Goal: Task Accomplishment & Management: Use online tool/utility

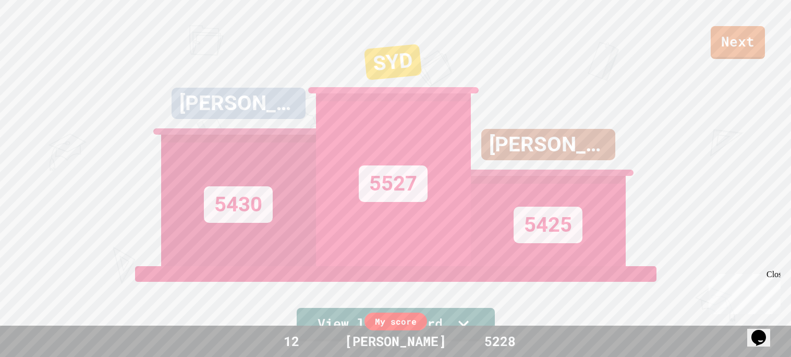
click at [732, 59] on div "Next ASHTON 5430 SYD 5527 LEEANN 5425 View leaderboard" at bounding box center [395, 178] width 791 height 357
click at [790, 36] on div "Next" at bounding box center [395, 29] width 791 height 59
click at [712, 49] on div "Next" at bounding box center [395, 29] width 791 height 59
click at [716, 48] on link "Next" at bounding box center [737, 41] width 53 height 34
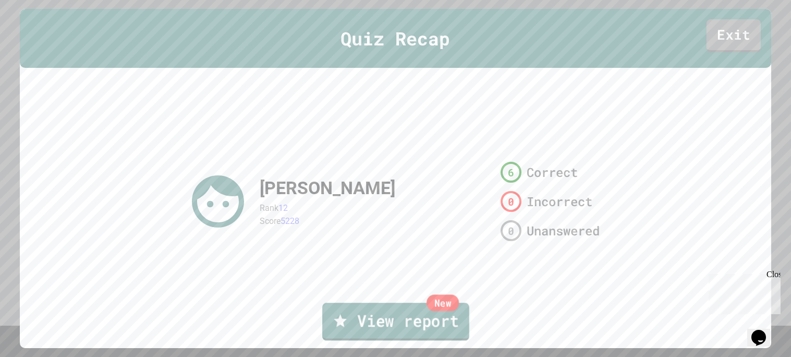
click at [445, 317] on link "New View report" at bounding box center [395, 321] width 147 height 38
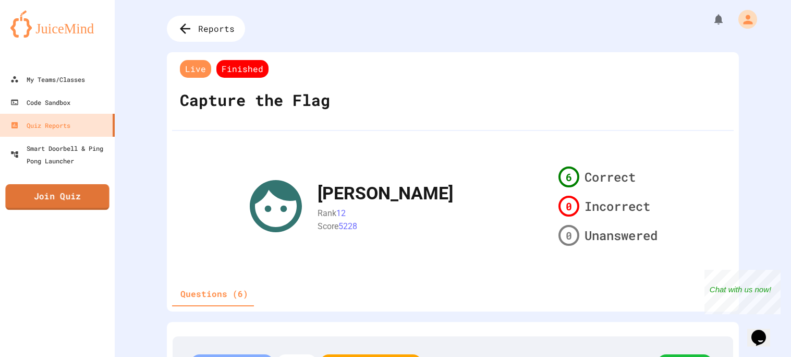
click at [68, 194] on link "Join Quiz" at bounding box center [57, 197] width 104 height 26
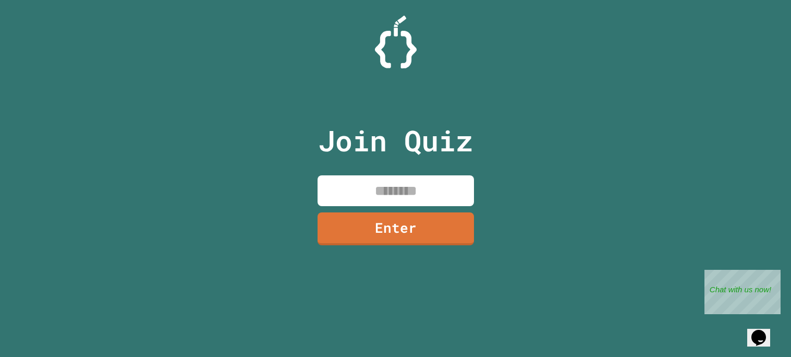
click at [377, 188] on input at bounding box center [395, 190] width 156 height 31
click at [379, 191] on input at bounding box center [395, 190] width 156 height 31
type input "********"
click at [404, 228] on link "Enter" at bounding box center [396, 227] width 152 height 34
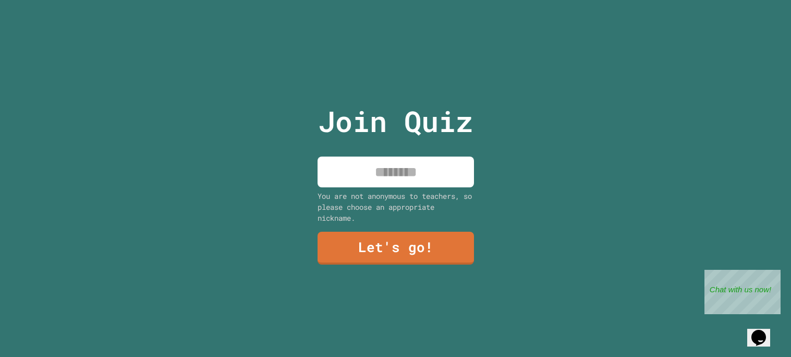
click at [373, 154] on div "Join Quiz You are not anonymous to teachers, so please choose an appropriate ni…" at bounding box center [396, 178] width 176 height 357
click at [375, 159] on input at bounding box center [395, 171] width 156 height 31
type input "**********"
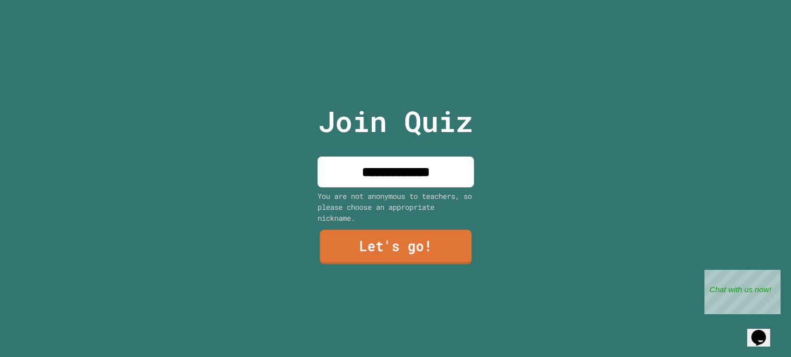
click at [409, 255] on link "Let's go!" at bounding box center [396, 246] width 152 height 34
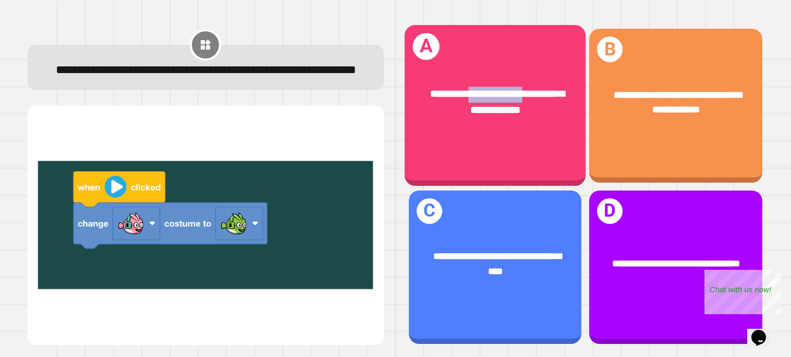
drag, startPoint x: 535, startPoint y: 61, endPoint x: 470, endPoint y: 38, distance: 69.3
click at [470, 38] on div "**********" at bounding box center [494, 105] width 181 height 161
click at [0, 0] on div at bounding box center [0, 0] width 0 height 0
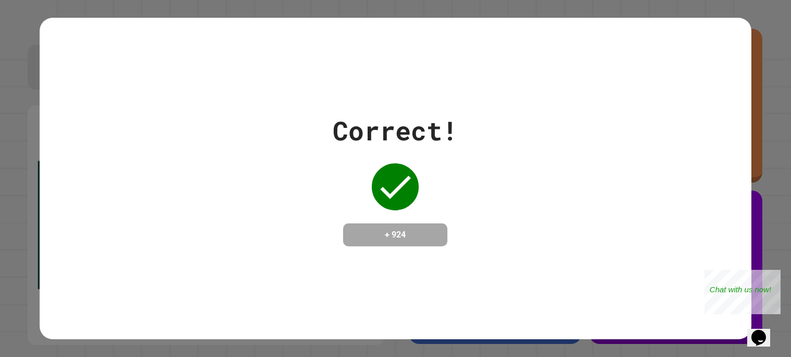
click at [470, 38] on div "Correct! + 924" at bounding box center [396, 178] width 712 height 321
click at [433, 96] on div "Correct! + 924" at bounding box center [396, 178] width 712 height 321
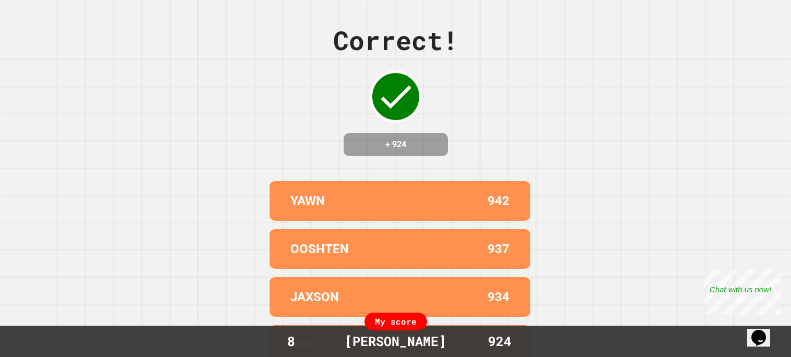
click at [433, 96] on div "Correct! + 924" at bounding box center [395, 88] width 125 height 135
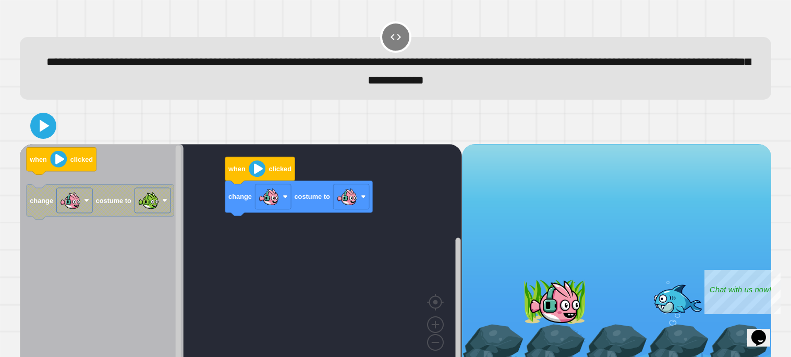
scroll to position [17, 0]
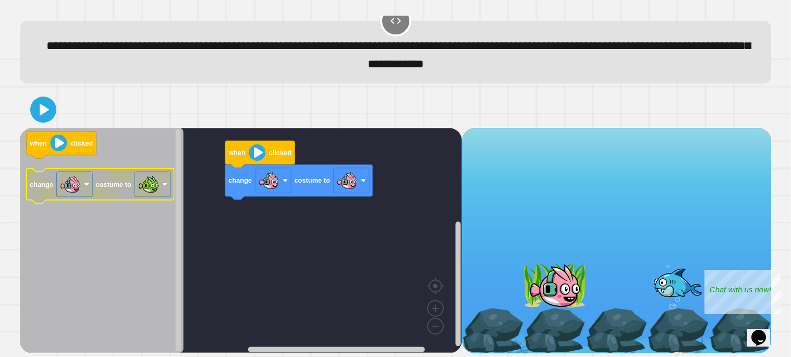
click at [116, 190] on icon "Blockly Workspace" at bounding box center [101, 185] width 148 height 35
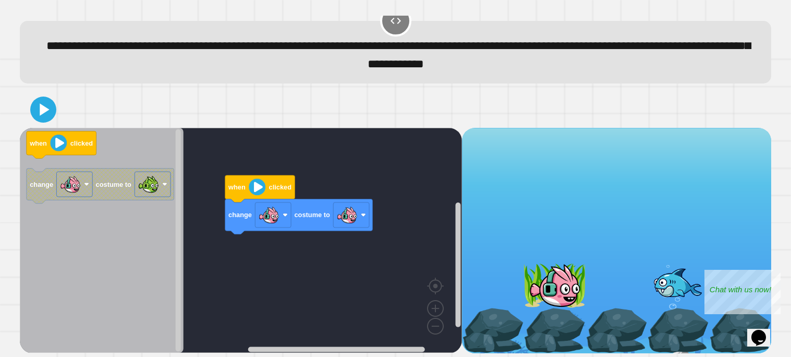
click at [542, 285] on div at bounding box center [554, 285] width 62 height 45
click at [36, 104] on icon at bounding box center [43, 109] width 25 height 25
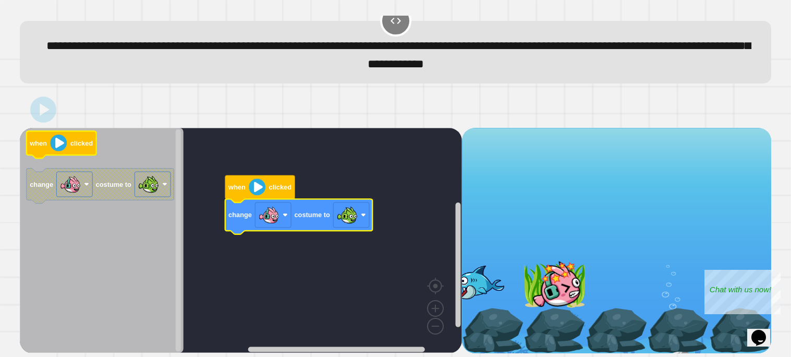
click at [64, 135] on image "Blockly Workspace" at bounding box center [58, 142] width 17 height 17
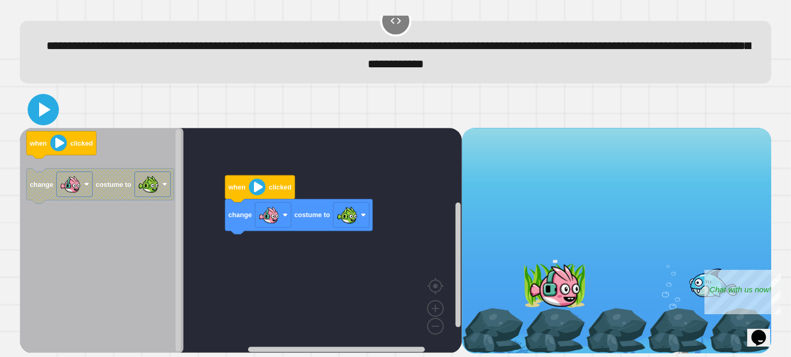
click at [40, 112] on icon at bounding box center [44, 109] width 11 height 15
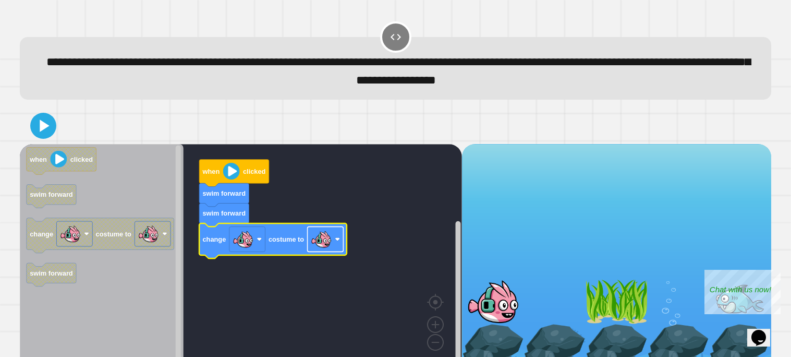
click at [341, 246] on rect "Blockly Workspace" at bounding box center [325, 239] width 36 height 25
click at [46, 124] on icon at bounding box center [44, 126] width 9 height 12
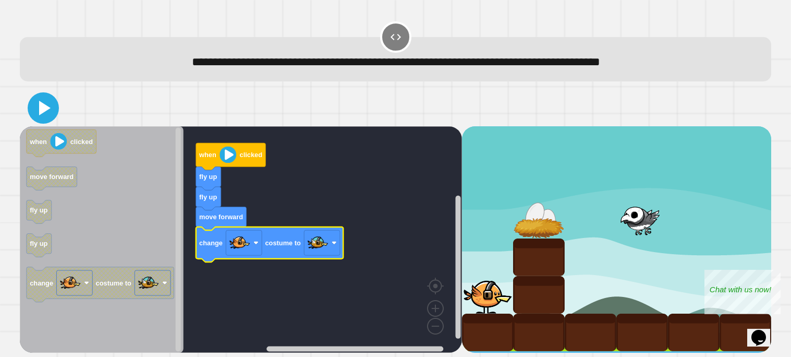
click at [46, 97] on icon at bounding box center [43, 107] width 25 height 25
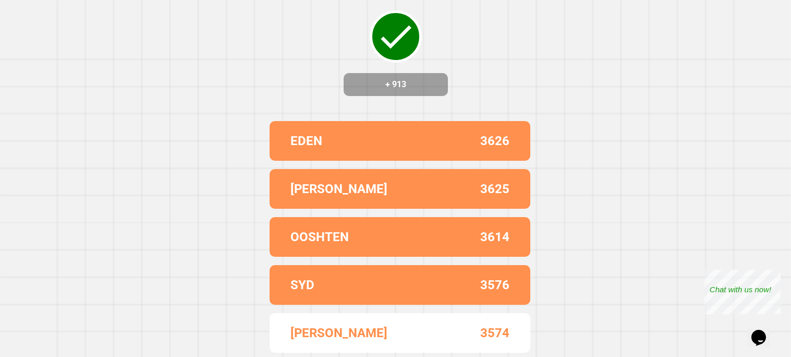
scroll to position [0, 0]
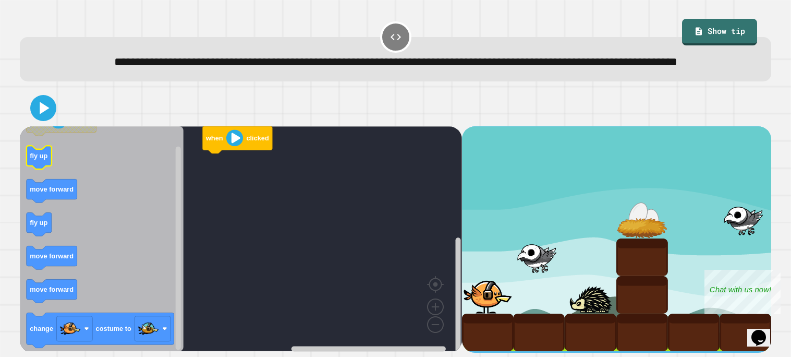
click at [40, 169] on icon "Blockly Workspace" at bounding box center [39, 156] width 25 height 23
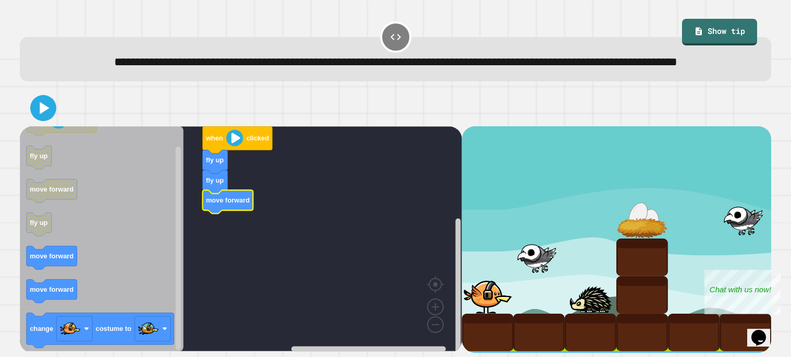
click at [20, 285] on icon "when clicked fly up move forward fly up move forward move forward change costum…" at bounding box center [102, 238] width 164 height 225
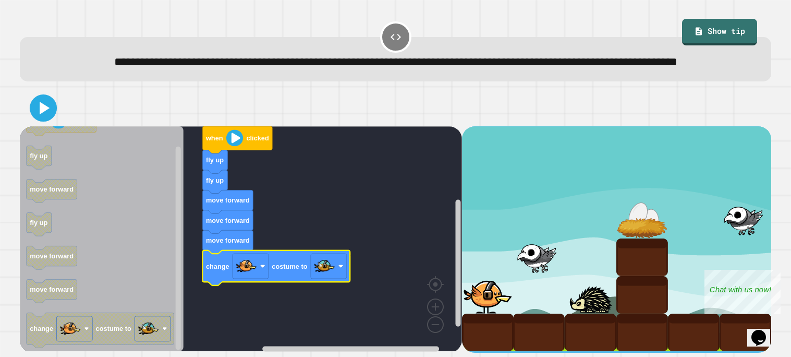
click at [54, 119] on icon at bounding box center [43, 108] width 22 height 22
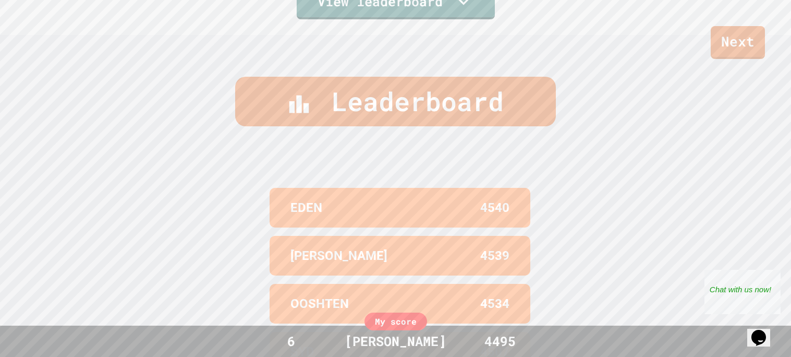
scroll to position [430, 0]
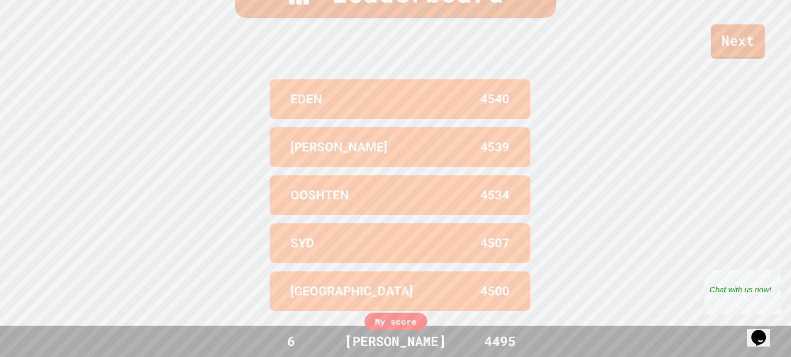
click at [734, 47] on link "Next" at bounding box center [737, 41] width 54 height 34
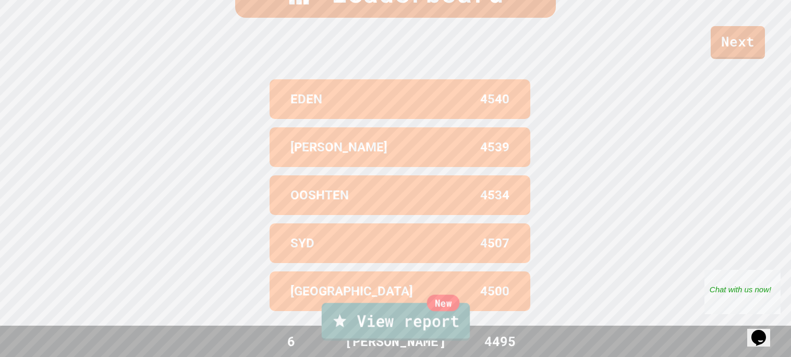
click at [377, 318] on link "New View report" at bounding box center [395, 321] width 148 height 38
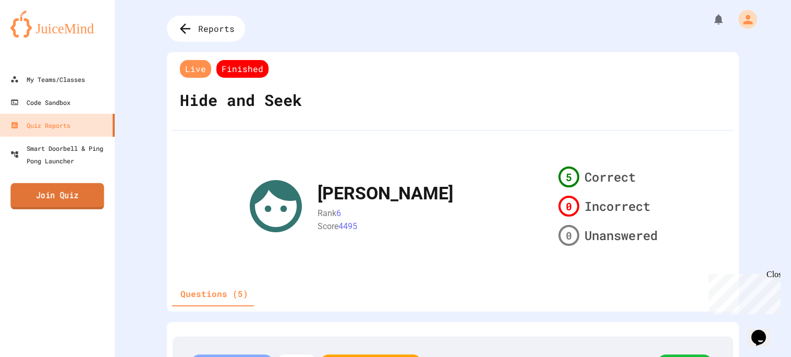
click at [70, 188] on link "Join Quiz" at bounding box center [57, 196] width 94 height 26
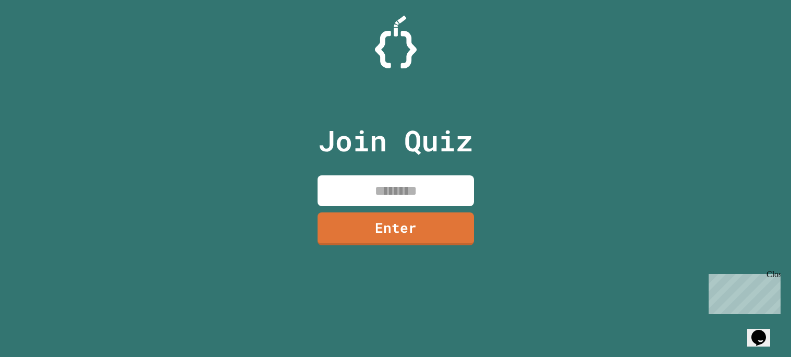
click at [445, 179] on input at bounding box center [395, 190] width 156 height 31
type input "********"
click at [428, 244] on link "Enter" at bounding box center [395, 228] width 155 height 33
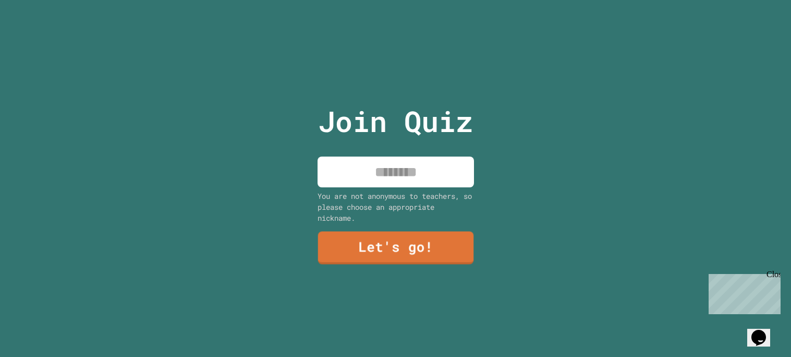
click at [384, 180] on input at bounding box center [395, 171] width 156 height 31
type input "**********"
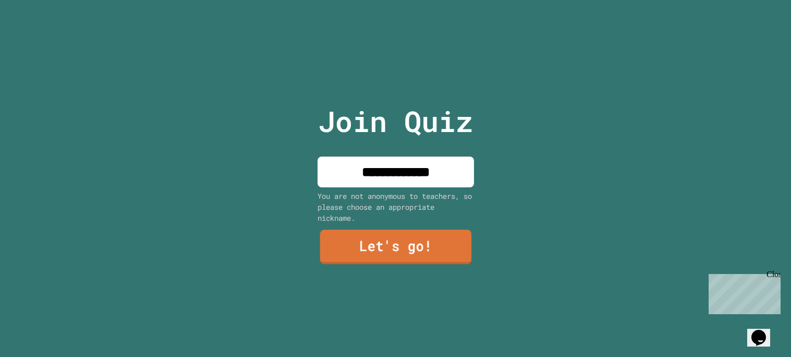
click at [416, 258] on link "Let's go!" at bounding box center [396, 246] width 152 height 34
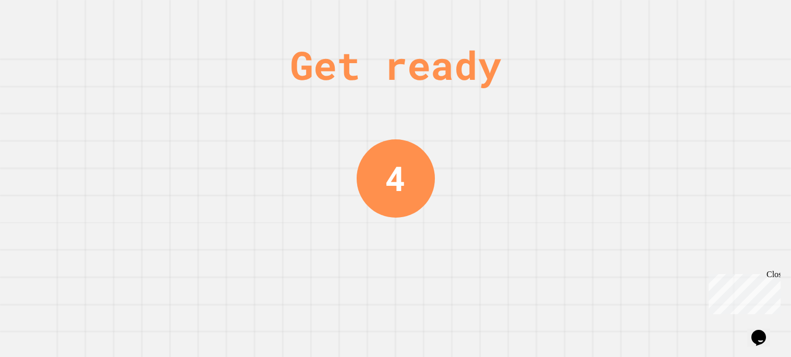
click at [416, 258] on div "Get ready 4" at bounding box center [396, 178] width 78 height 357
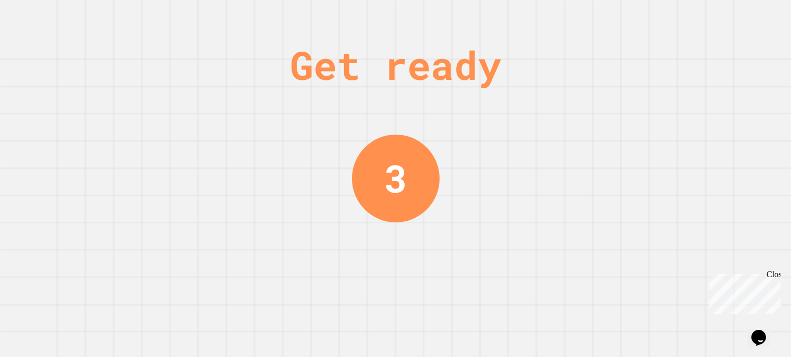
click at [416, 258] on div "Get ready 3" at bounding box center [396, 178] width 78 height 357
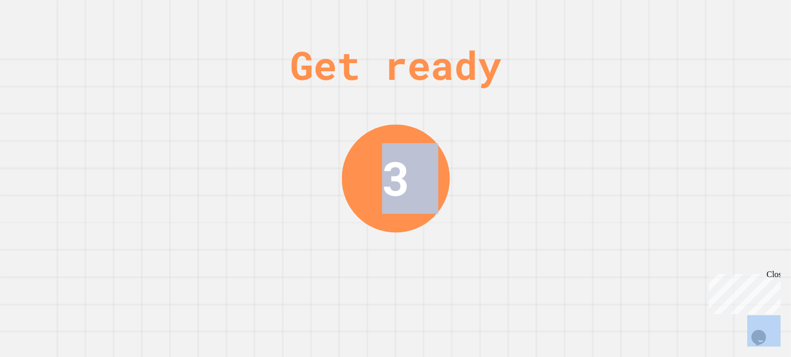
click at [417, 256] on div "Get ready 3" at bounding box center [396, 178] width 78 height 357
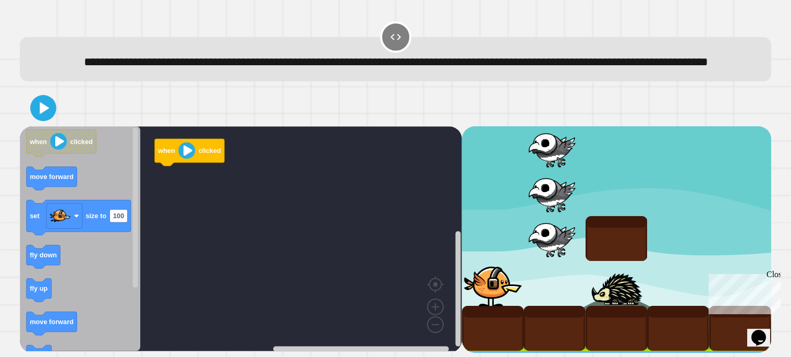
scroll to position [17, 0]
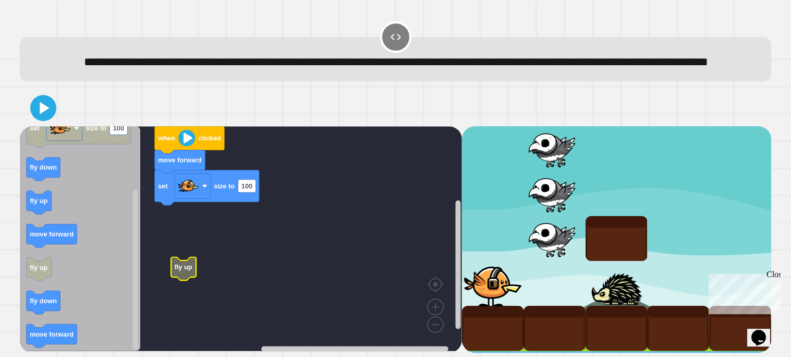
click at [165, 190] on g "when clicked move forward set size to 100 fly up" at bounding box center [248, 238] width 457 height 225
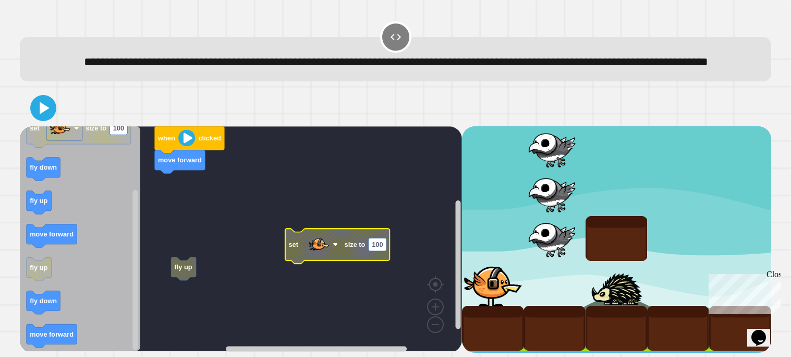
click at [374, 242] on text "100" at bounding box center [377, 244] width 11 height 8
click at [374, 242] on input "***" at bounding box center [378, 246] width 18 height 13
type input "*"
click at [347, 227] on rect "Blockly Workspace" at bounding box center [241, 238] width 442 height 225
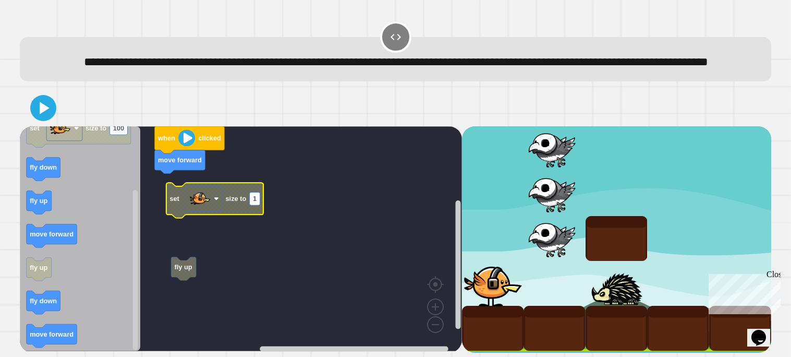
click at [250, 199] on rect "Blockly Workspace" at bounding box center [255, 198] width 10 height 13
click at [250, 199] on input "*" at bounding box center [255, 200] width 10 height 13
type input "***"
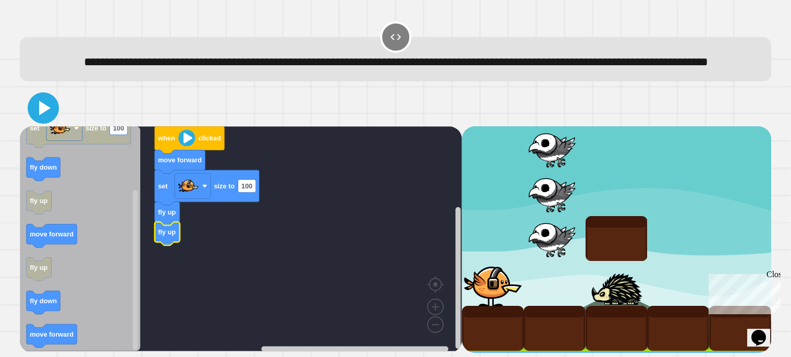
click at [50, 111] on icon at bounding box center [43, 107] width 25 height 25
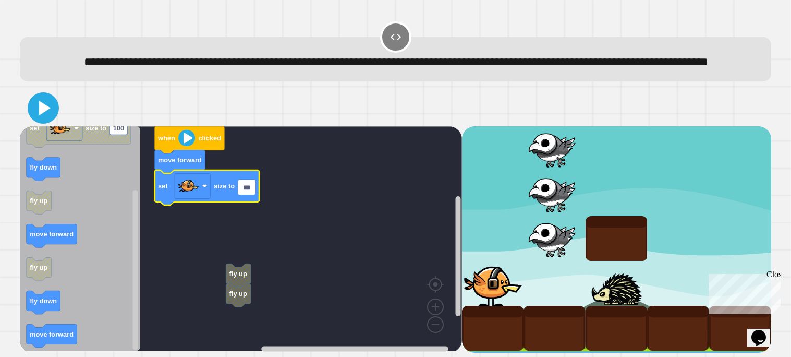
type input "***"
click at [35, 113] on icon at bounding box center [43, 107] width 25 height 25
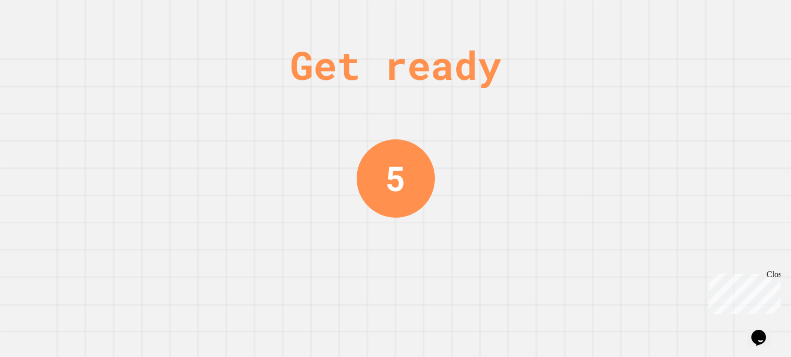
scroll to position [0, 0]
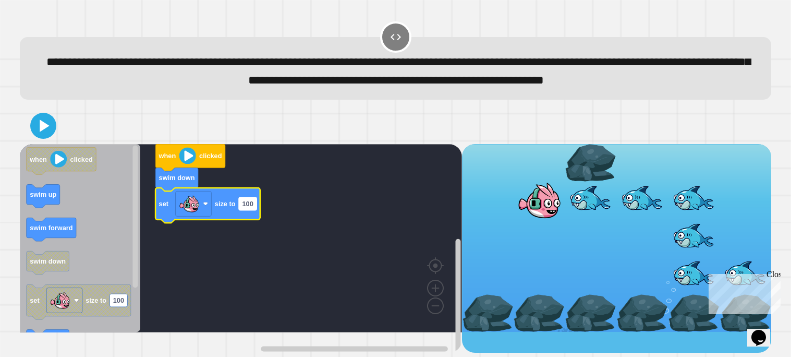
click at [248, 207] on text "100" at bounding box center [247, 204] width 11 height 8
click at [248, 222] on input "***" at bounding box center [248, 223] width 18 height 13
type input "***"
click at [46, 133] on icon at bounding box center [44, 125] width 11 height 15
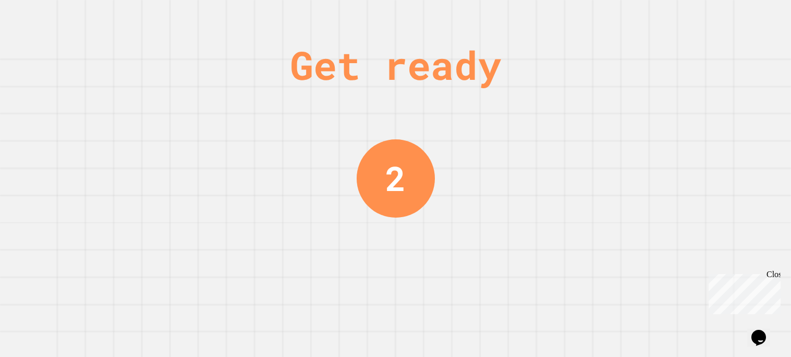
click at [253, 84] on div "Get ready 2" at bounding box center [395, 178] width 791 height 357
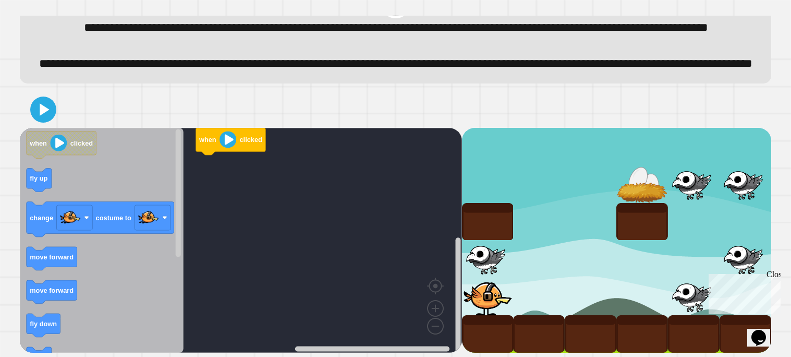
scroll to position [43, 0]
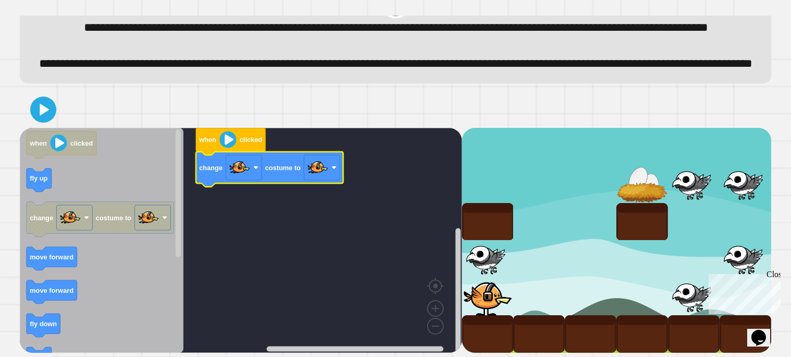
click at [55, 128] on div at bounding box center [395, 109] width 751 height 36
click at [48, 120] on icon at bounding box center [43, 109] width 21 height 21
click at [326, 237] on rect "Blockly Workspace" at bounding box center [241, 240] width 442 height 225
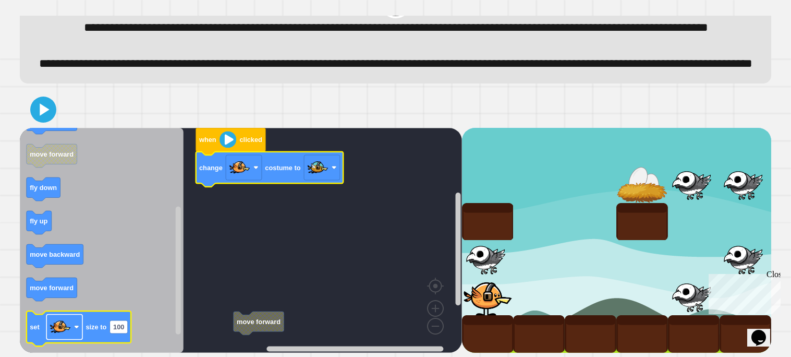
click at [80, 329] on rect "Blockly Workspace" at bounding box center [64, 326] width 36 height 25
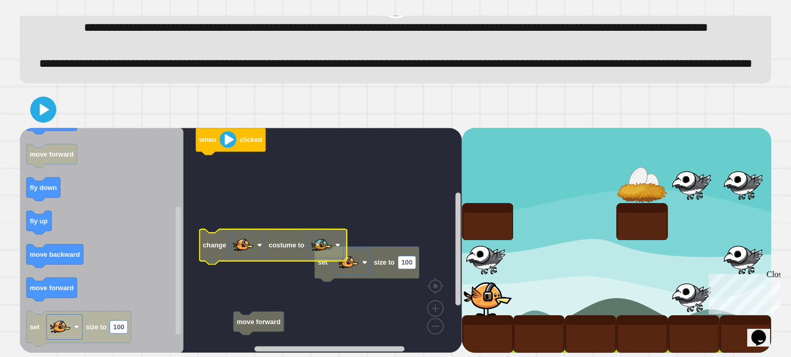
click at [421, 253] on rect "Blockly Workspace" at bounding box center [241, 240] width 442 height 225
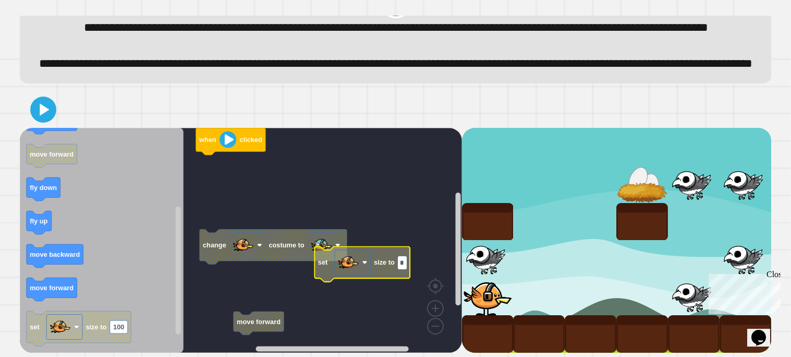
type input "**"
click at [361, 188] on rect "Blockly Workspace" at bounding box center [241, 240] width 442 height 225
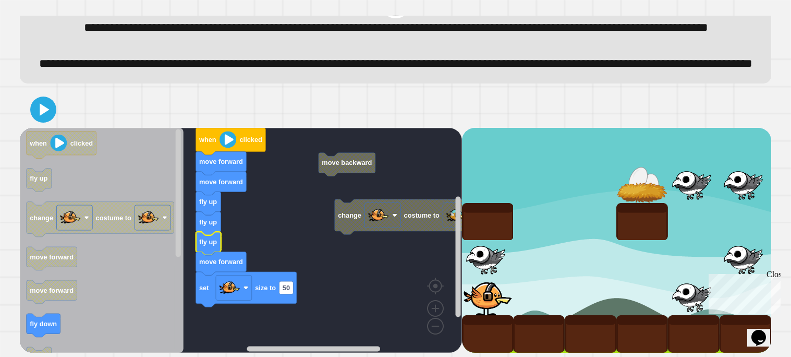
click at [34, 114] on icon at bounding box center [43, 109] width 21 height 21
click at [150, 215] on image "Blockly Workspace" at bounding box center [148, 217] width 21 height 21
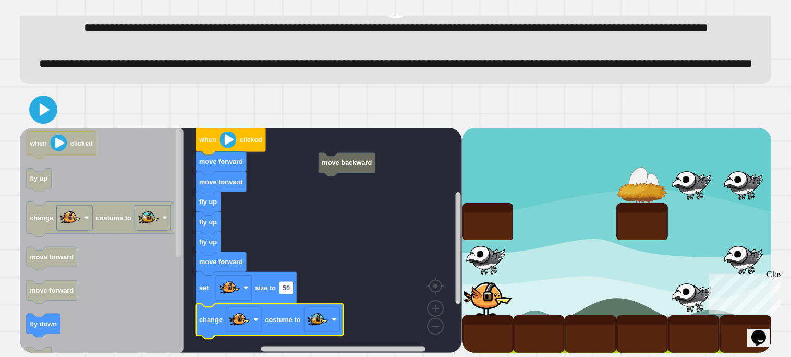
click at [39, 100] on icon at bounding box center [43, 109] width 22 height 22
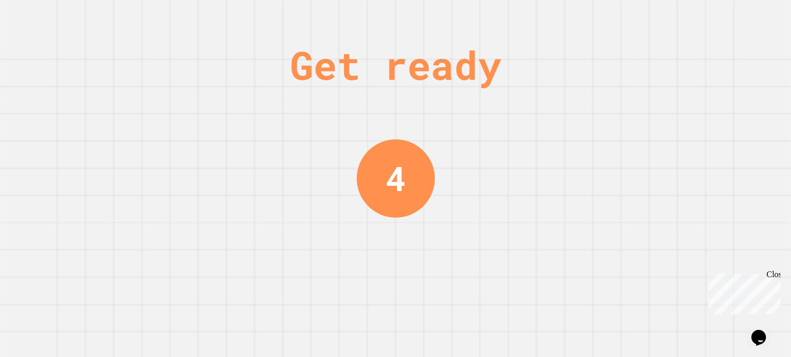
scroll to position [0, 0]
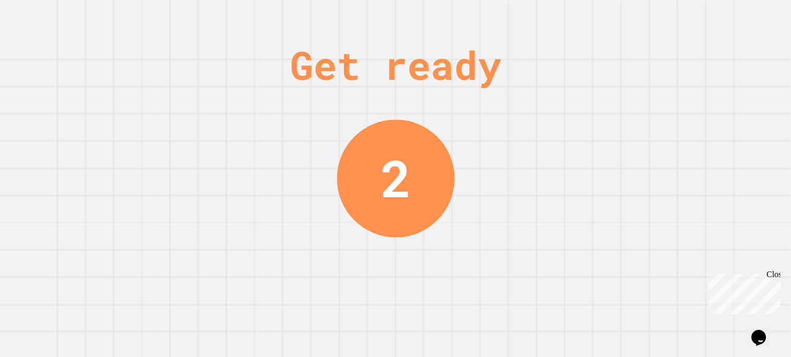
click at [463, 241] on div "Get ready 2" at bounding box center [395, 178] width 791 height 357
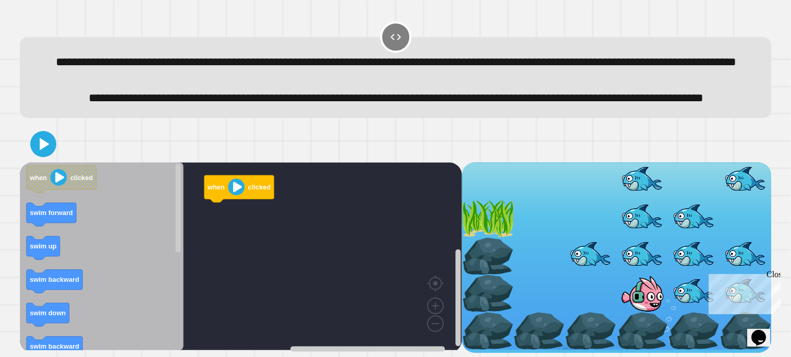
scroll to position [36, 0]
click at [773, 275] on div "Close" at bounding box center [772, 275] width 13 height 13
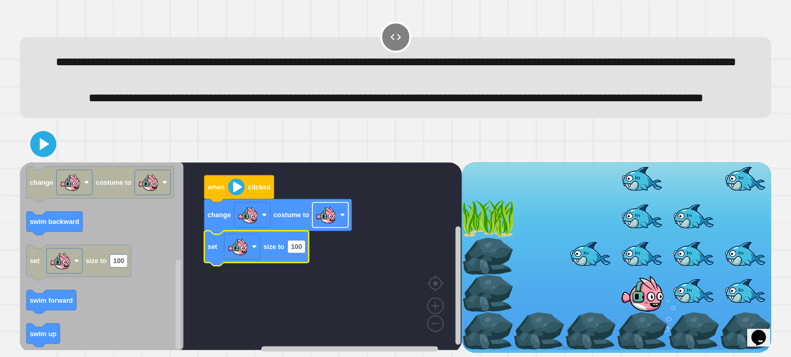
click at [340, 214] on rect "Blockly Workspace" at bounding box center [330, 214] width 36 height 25
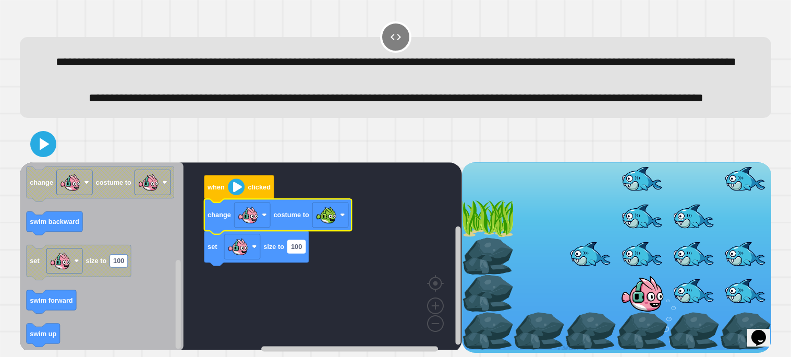
click at [301, 249] on text "100" at bounding box center [296, 246] width 11 height 8
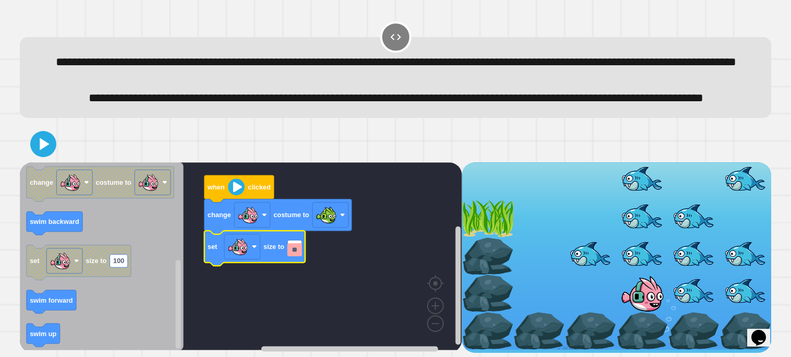
type input "*"
type input "**"
click at [33, 153] on icon at bounding box center [43, 143] width 25 height 25
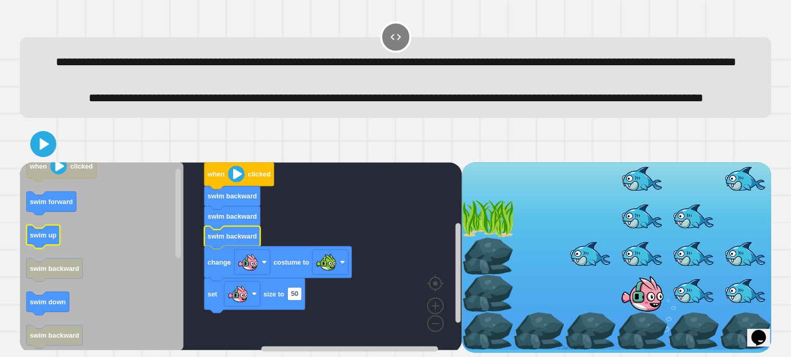
click at [51, 248] on rect "Blockly Workspace" at bounding box center [43, 236] width 33 height 23
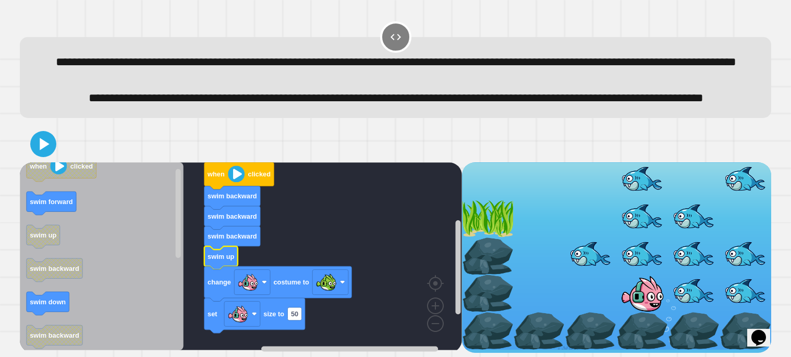
click at [224, 252] on icon "Blockly Workspace" at bounding box center [220, 257] width 33 height 23
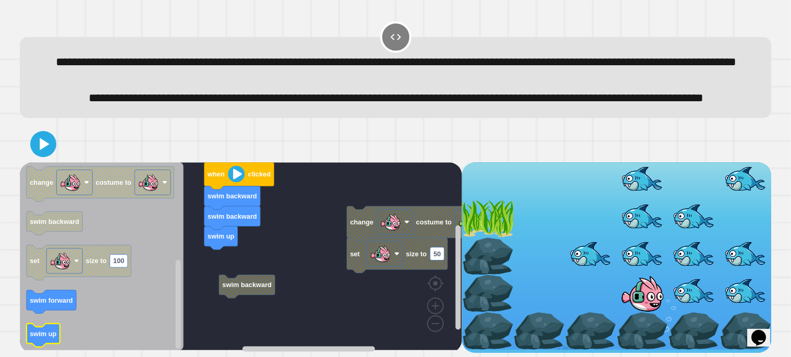
click at [50, 347] on rect "Blockly Workspace" at bounding box center [43, 334] width 33 height 23
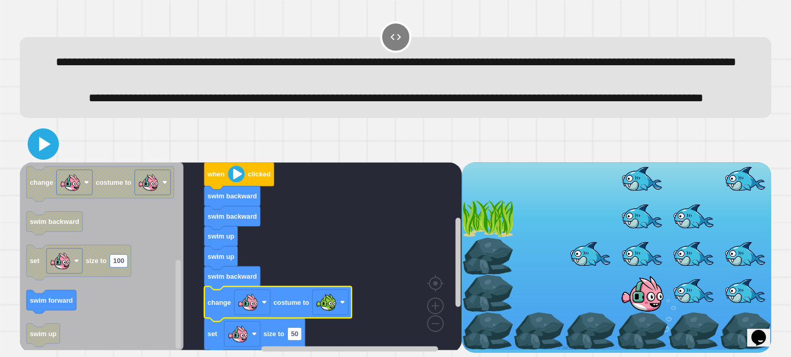
click at [53, 155] on icon at bounding box center [43, 143] width 25 height 25
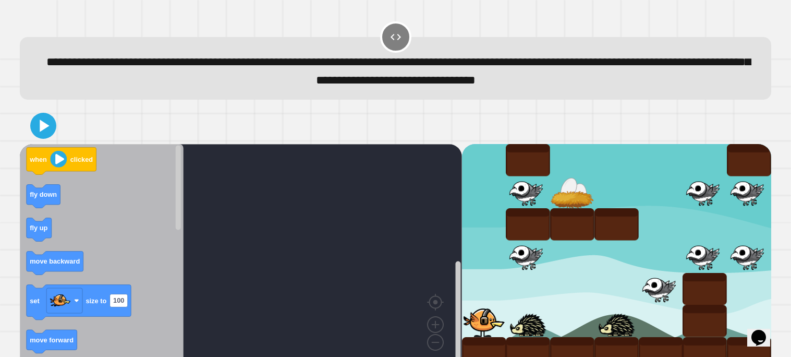
scroll to position [17, 0]
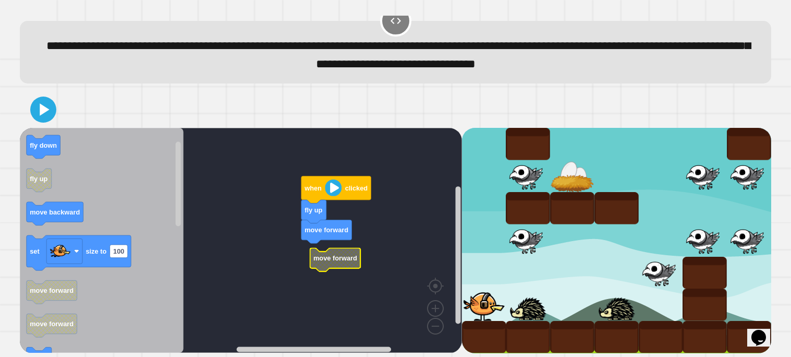
click at [330, 249] on g "when clicked fly up move forward move forward" at bounding box center [248, 240] width 457 height 225
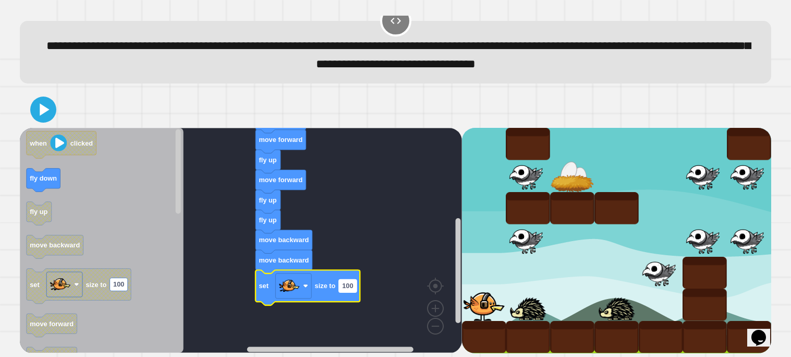
click at [351, 287] on text "100" at bounding box center [347, 286] width 11 height 8
type input "**"
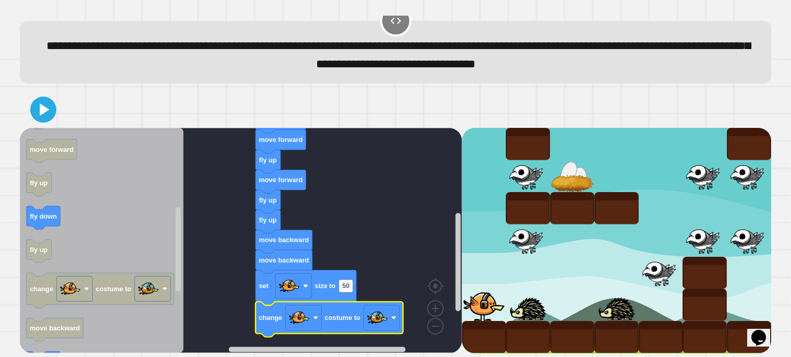
click at [272, 324] on icon "Blockly Workspace" at bounding box center [329, 319] width 148 height 35
click at [54, 112] on icon at bounding box center [43, 110] width 22 height 22
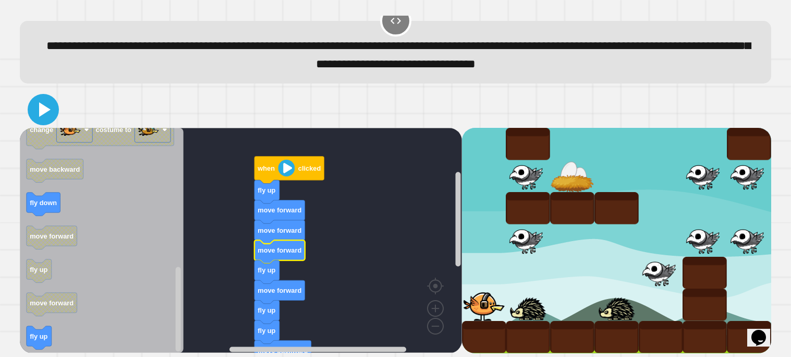
click at [43, 116] on icon at bounding box center [43, 109] width 25 height 25
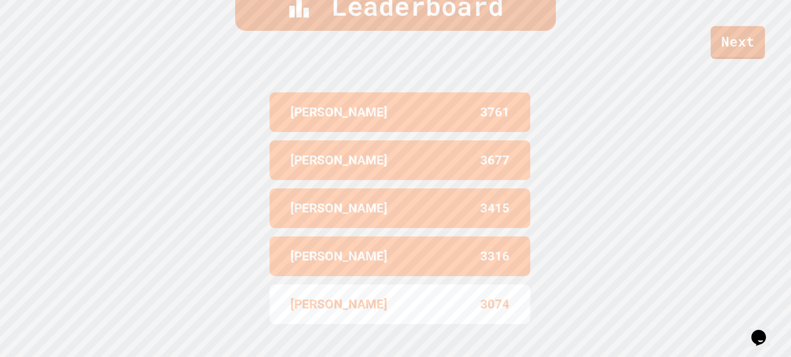
scroll to position [423, 0]
